Goal: Find specific page/section: Find specific page/section

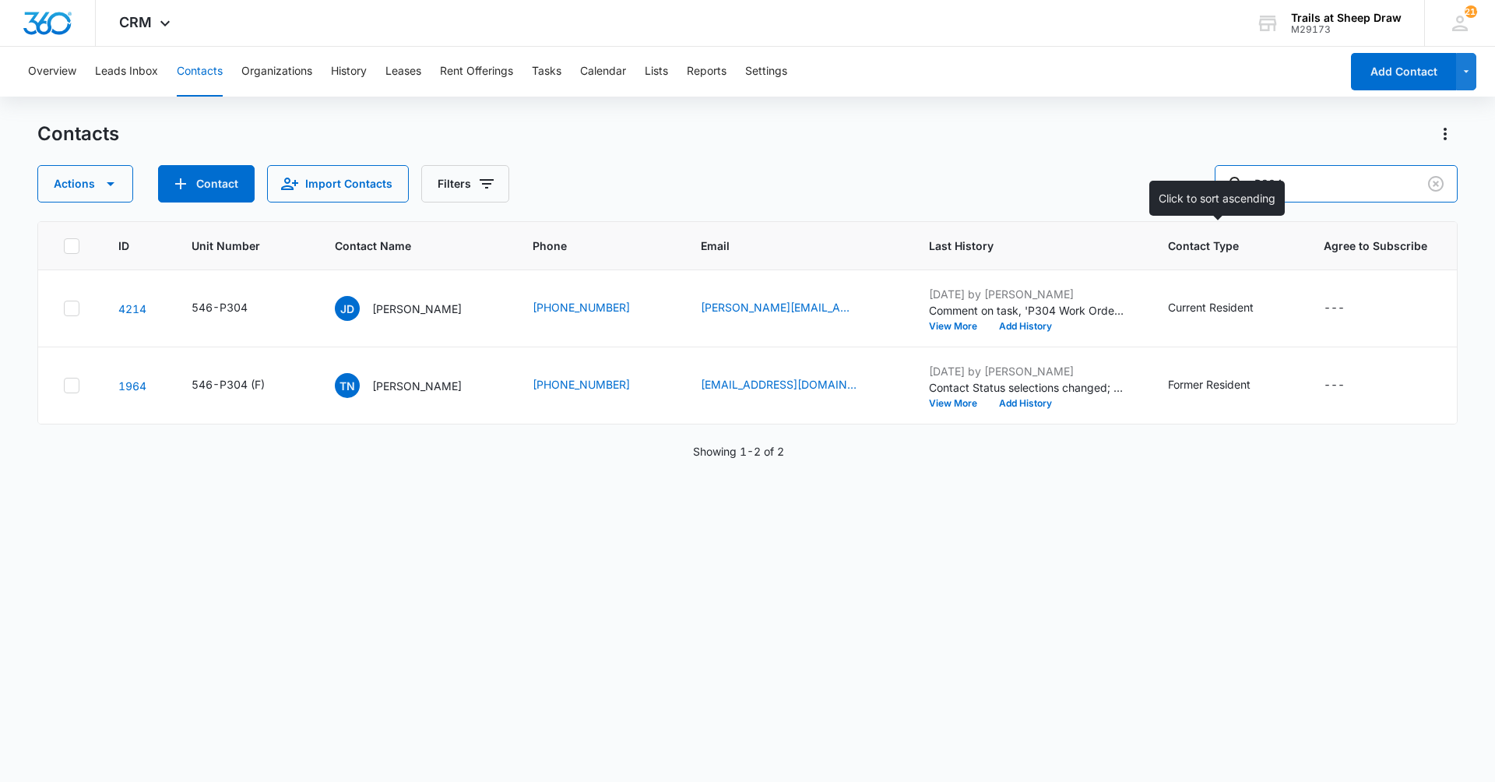
drag, startPoint x: 1331, startPoint y: 185, endPoint x: 1162, endPoint y: 229, distance: 173.7
click at [1162, 229] on div "Contacts Actions Contact Import Contacts Filters P304 ID Unit Number Contact Na…" at bounding box center [747, 450] width 1420 height 659
type input "C308"
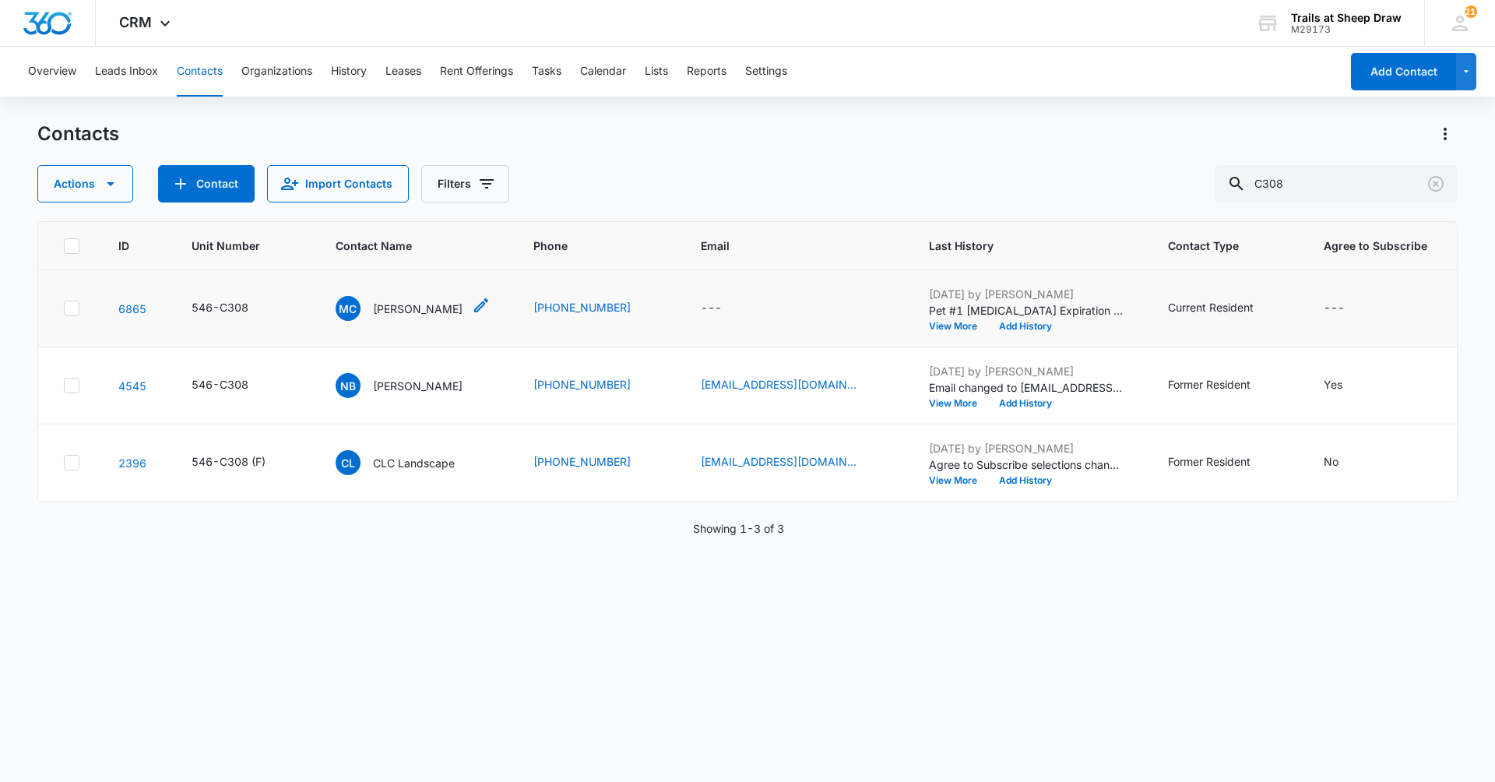
click at [420, 305] on p "[PERSON_NAME]" at bounding box center [418, 309] width 90 height 16
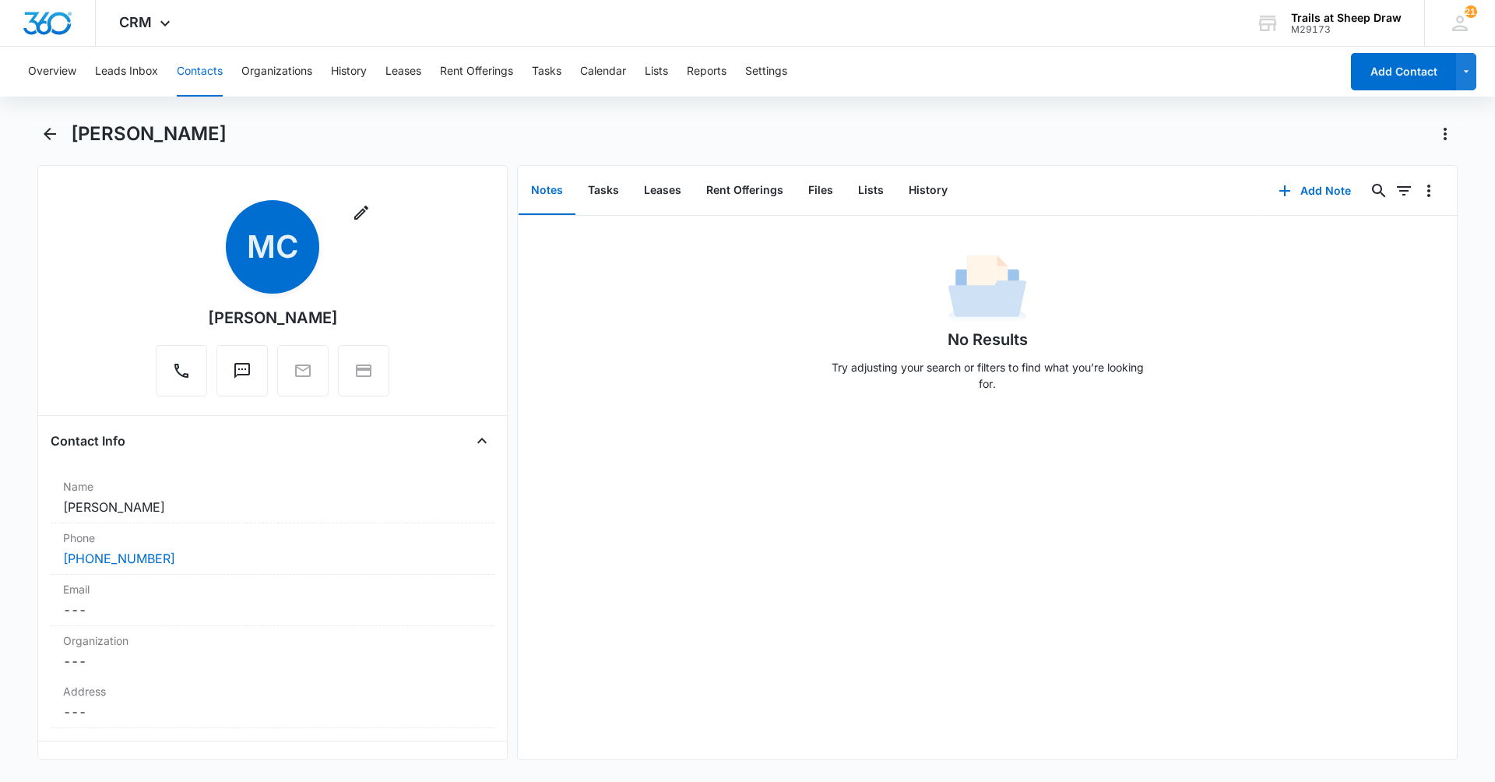
drag, startPoint x: 204, startPoint y: 509, endPoint x: 13, endPoint y: 517, distance: 190.9
click at [13, 517] on main "[PERSON_NAME] Remove MC [PERSON_NAME] Contact Info Name Cancel Save Changes [PE…" at bounding box center [747, 449] width 1495 height 657
copy dd "[PERSON_NAME]"
click at [821, 194] on button "Files" at bounding box center [821, 191] width 50 height 48
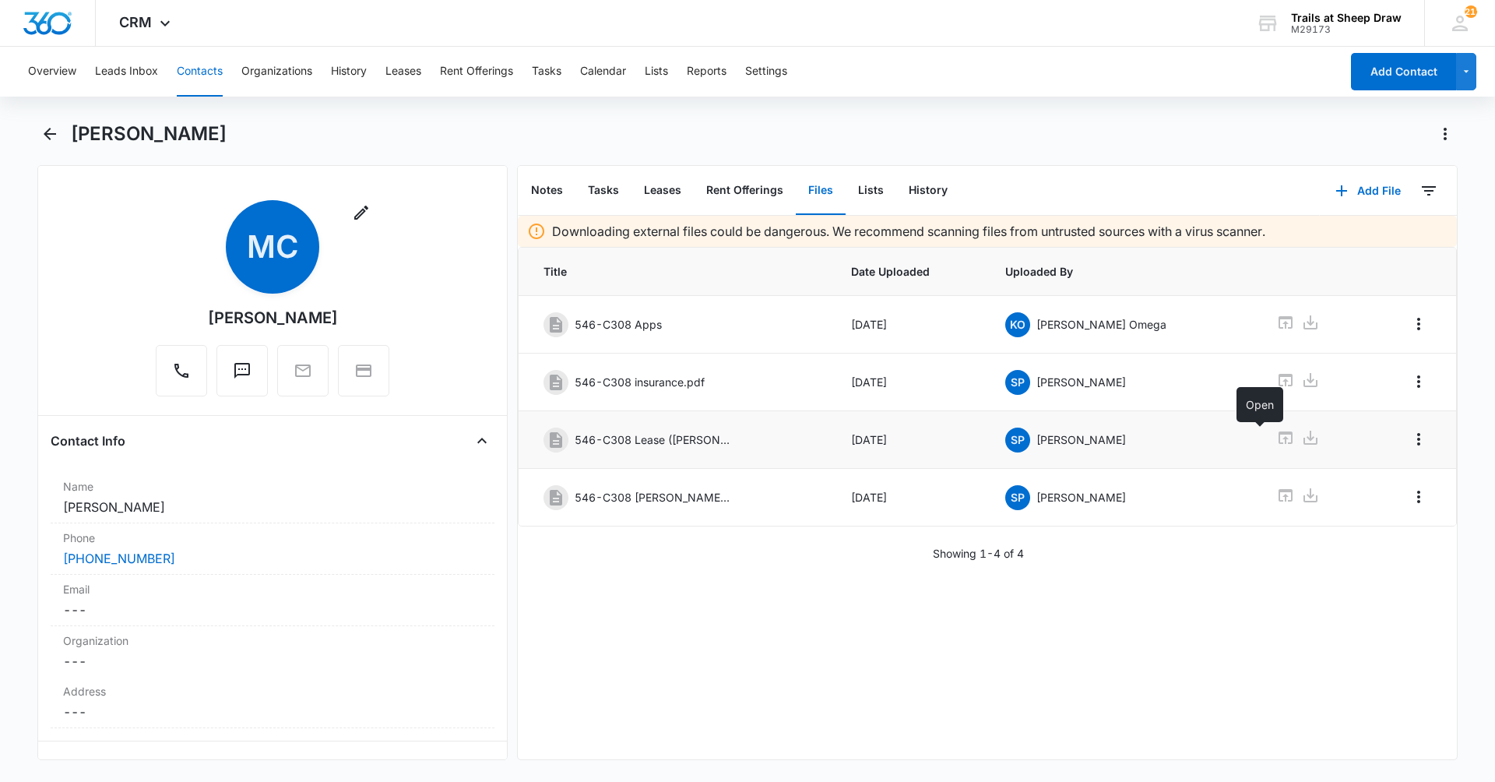
click at [1278, 441] on icon at bounding box center [1285, 437] width 14 height 12
click at [1276, 438] on icon at bounding box center [1285, 437] width 19 height 19
click at [1276, 447] on link at bounding box center [1285, 439] width 19 height 23
